Goal: Task Accomplishment & Management: Manage account settings

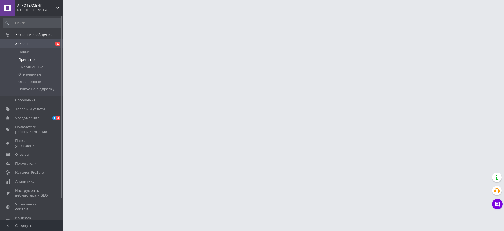
click at [25, 59] on span "Принятые" at bounding box center [27, 59] width 18 height 5
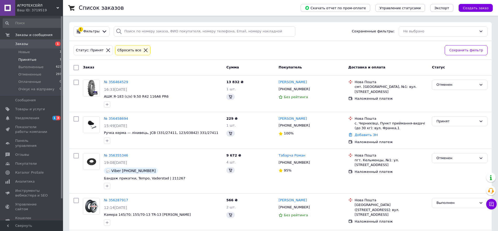
click at [25, 59] on span "Принятые" at bounding box center [27, 59] width 18 height 5
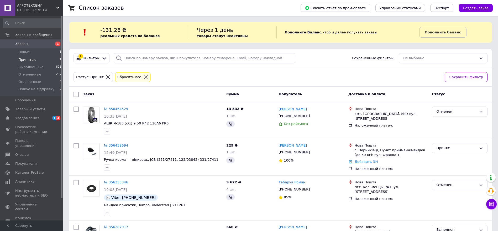
click at [25, 59] on span "Принятые" at bounding box center [27, 59] width 18 height 5
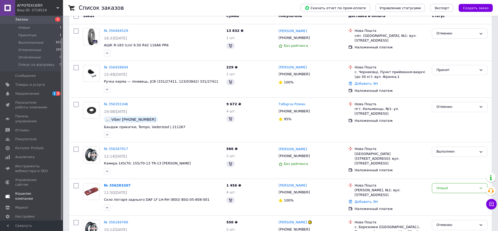
scroll to position [79, 0]
click at [22, 205] on span "Маркет" at bounding box center [21, 207] width 13 height 5
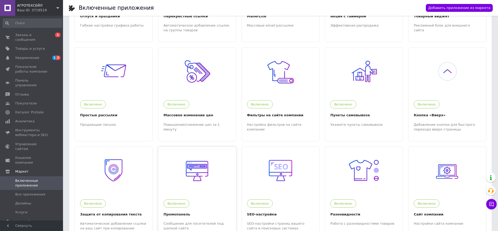
scroll to position [111, 0]
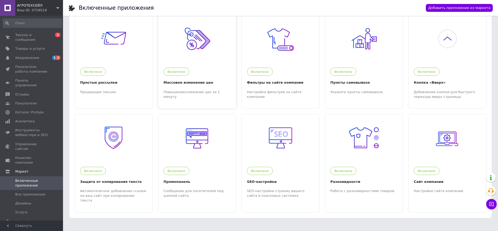
click at [224, 79] on div "Включено Массовое изменение цен Повышение/снижение цен за 1 минуту" at bounding box center [197, 80] width 78 height 36
click at [36, 228] on span "Тарифы и счета Prom топ" at bounding box center [34, 235] width 39 height 14
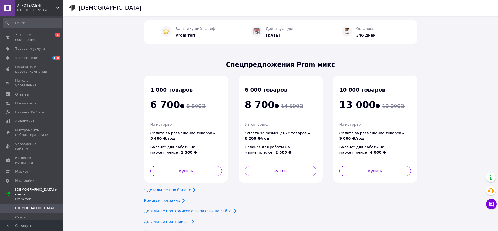
scroll to position [28, 0]
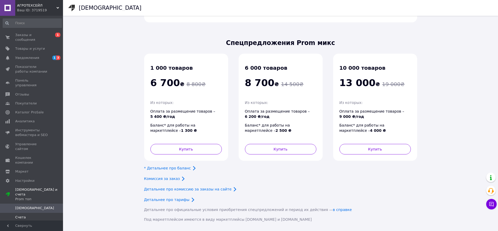
click at [19, 212] on link "Счета" at bounding box center [32, 216] width 65 height 9
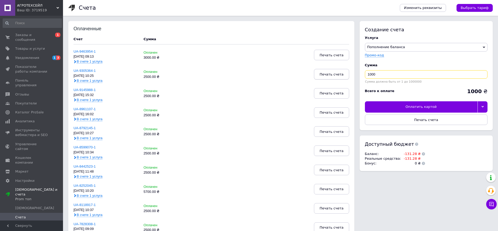
drag, startPoint x: 404, startPoint y: 73, endPoint x: 333, endPoint y: 77, distance: 70.2
type input "3000"
click at [397, 21] on div "Создание счета Услуга Пополнение баланса Premium-дизайн Промо-код Сумма 3000 Су…" at bounding box center [426, 75] width 133 height 109
click at [434, 121] on span "Печать счета" at bounding box center [426, 120] width 24 height 4
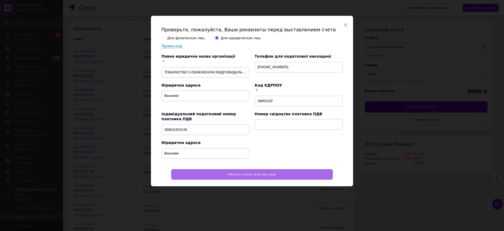
click at [266, 176] on button "Печать счета (для юр.лиц)" at bounding box center [252, 174] width 162 height 11
